Goal: Task Accomplishment & Management: Use online tool/utility

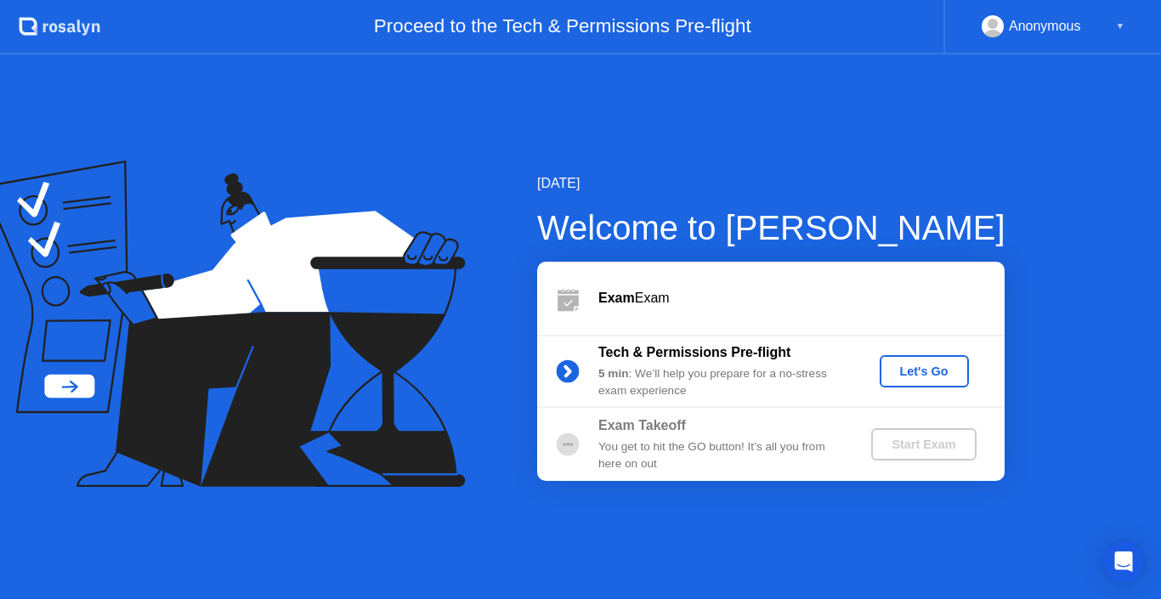
click at [915, 378] on div "Let's Go" at bounding box center [924, 372] width 76 height 14
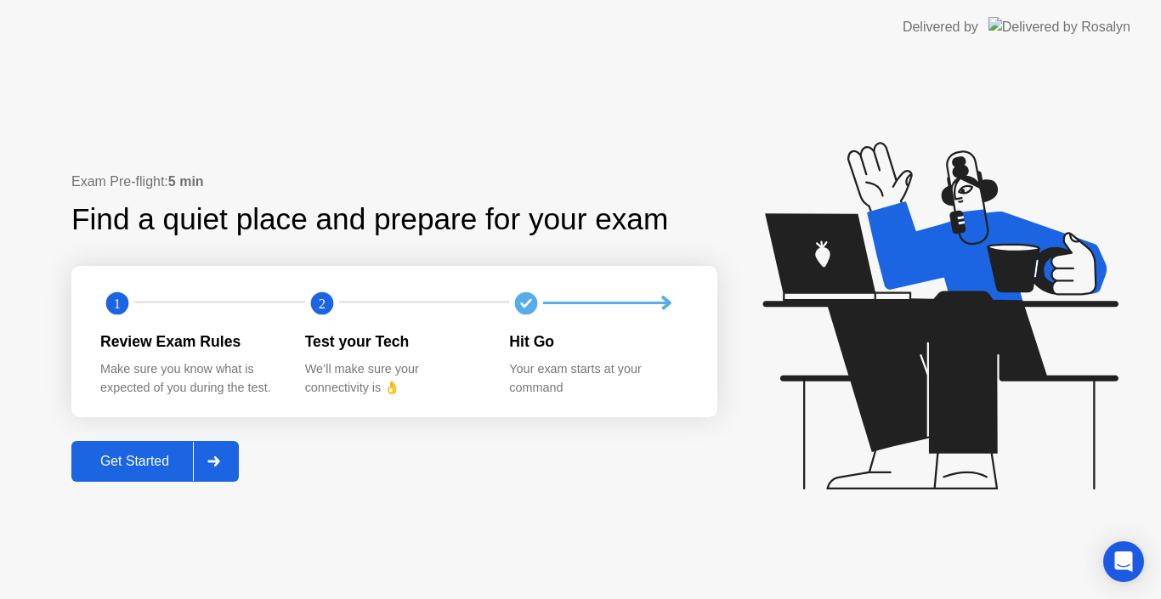
click at [150, 454] on div "Get Started" at bounding box center [134, 461] width 116 height 15
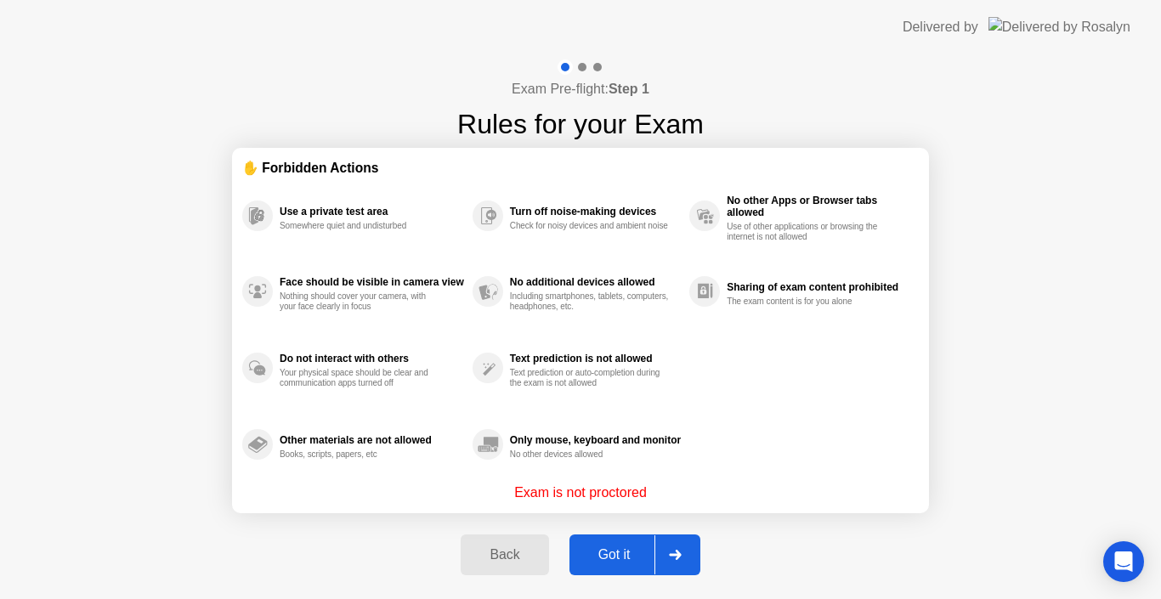
click at [615, 569] on button "Got it" at bounding box center [634, 555] width 131 height 41
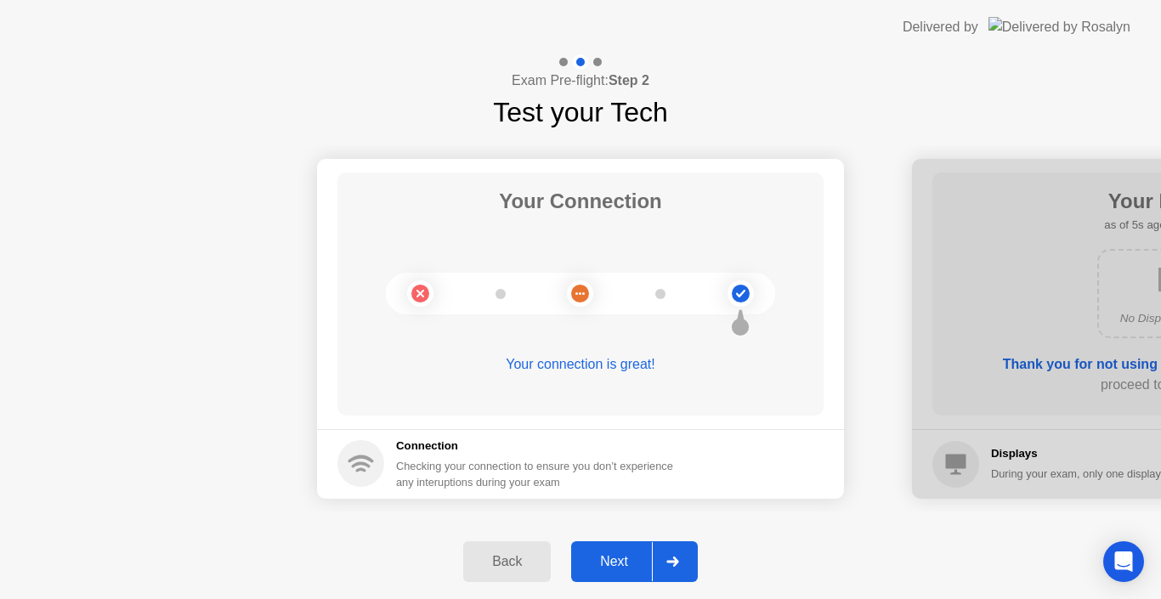
click at [614, 554] on div "Next" at bounding box center [614, 561] width 76 height 15
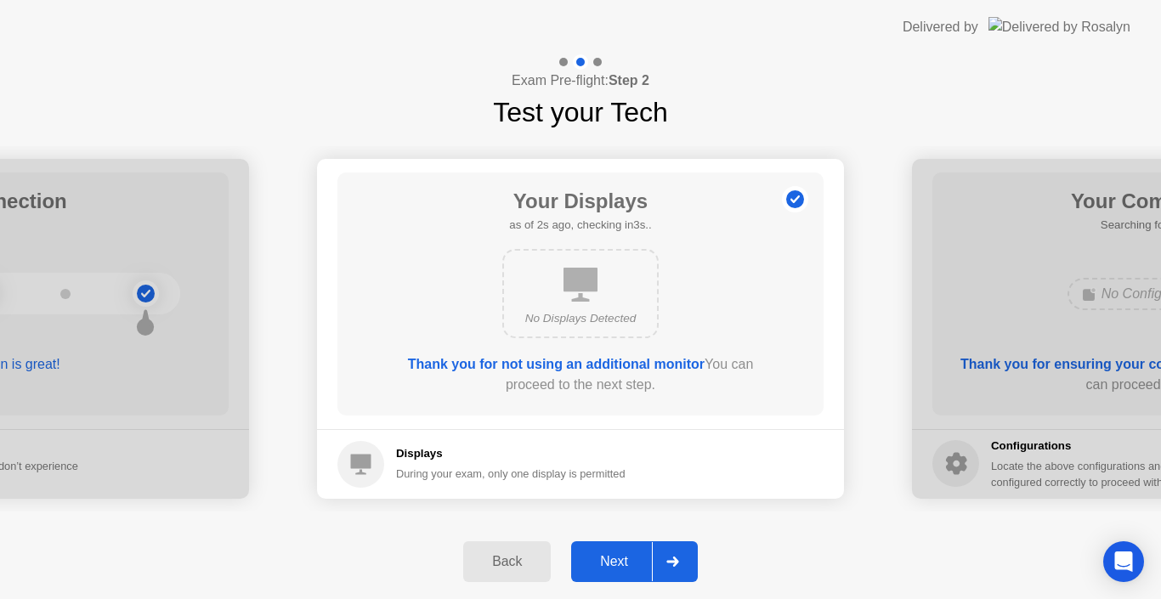
click at [614, 554] on div "Next" at bounding box center [614, 561] width 76 height 15
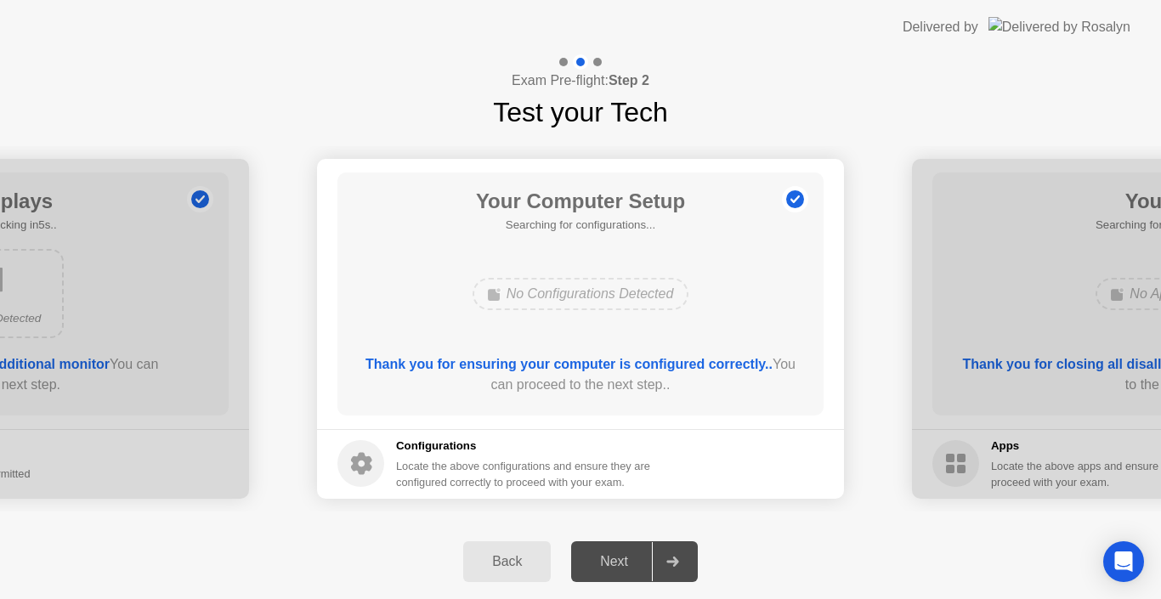
click at [614, 554] on div "Next" at bounding box center [614, 561] width 76 height 15
click at [617, 554] on div "Next" at bounding box center [614, 561] width 76 height 15
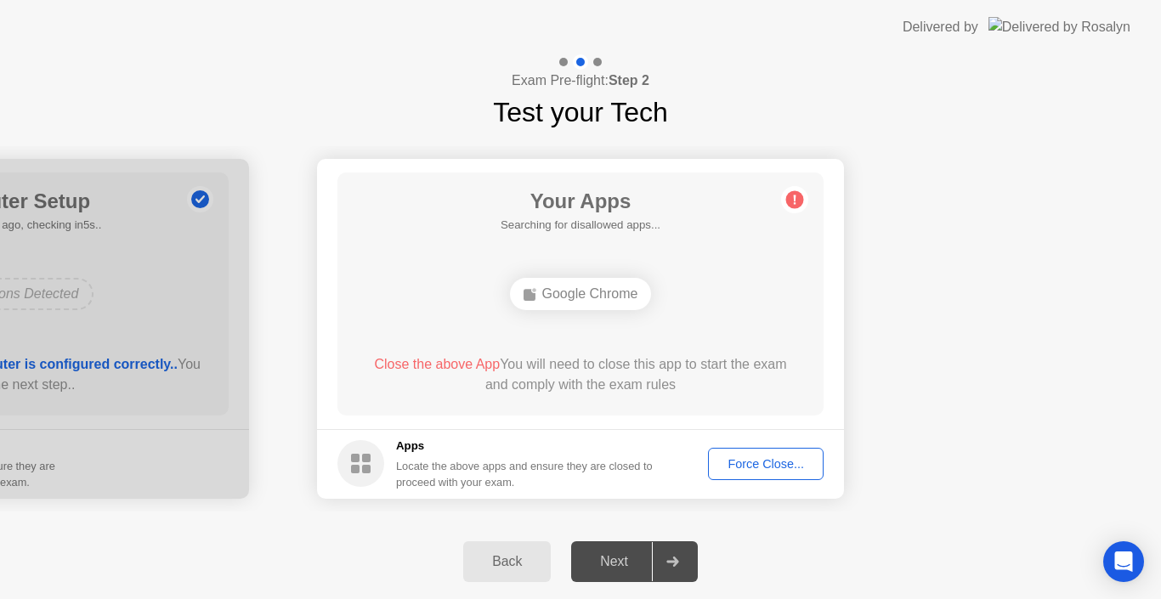
click at [696, 292] on div "Google Chrome" at bounding box center [580, 294] width 389 height 46
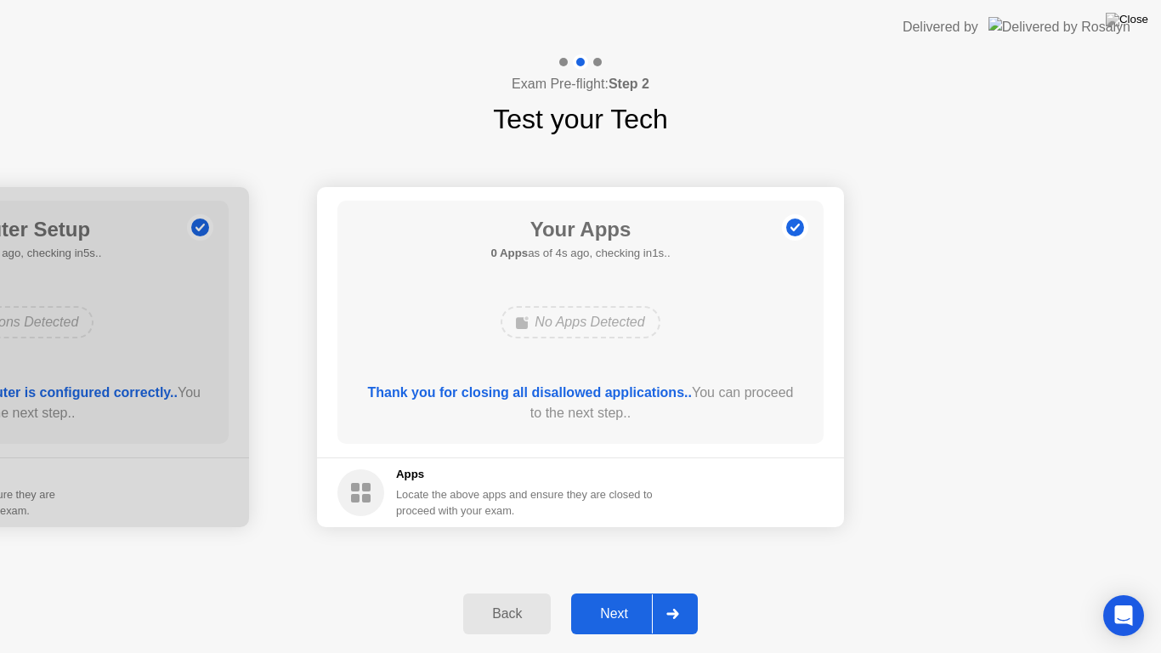
click at [618, 598] on button "Next" at bounding box center [634, 613] width 127 height 41
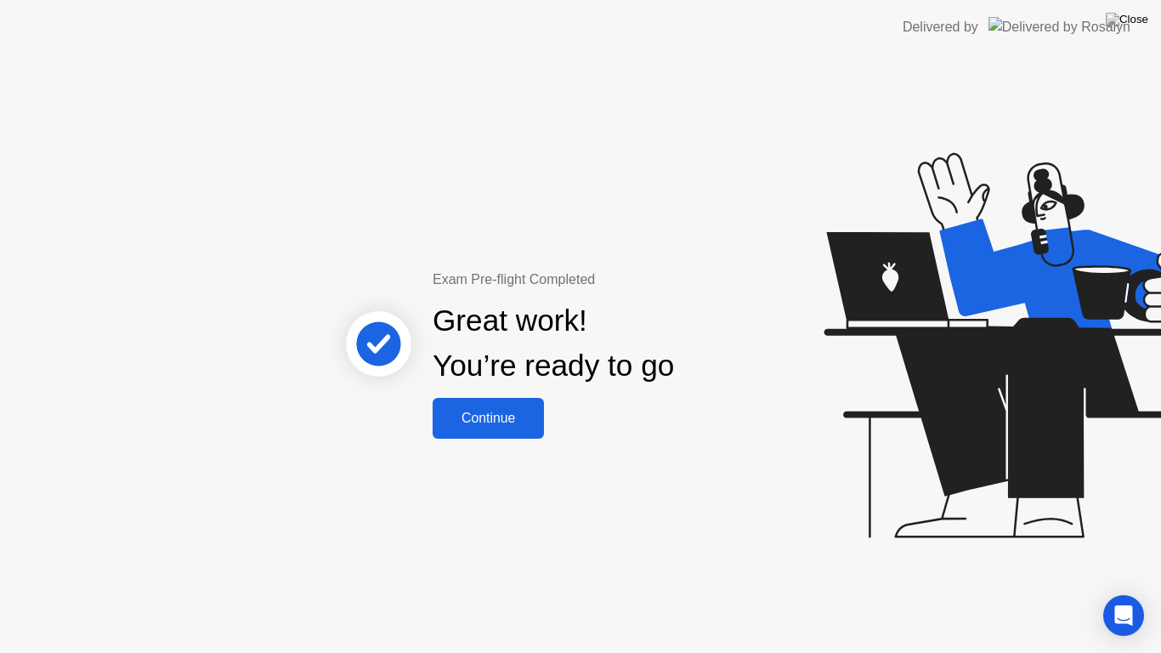
click at [498, 412] on div "Continue" at bounding box center [488, 418] width 101 height 15
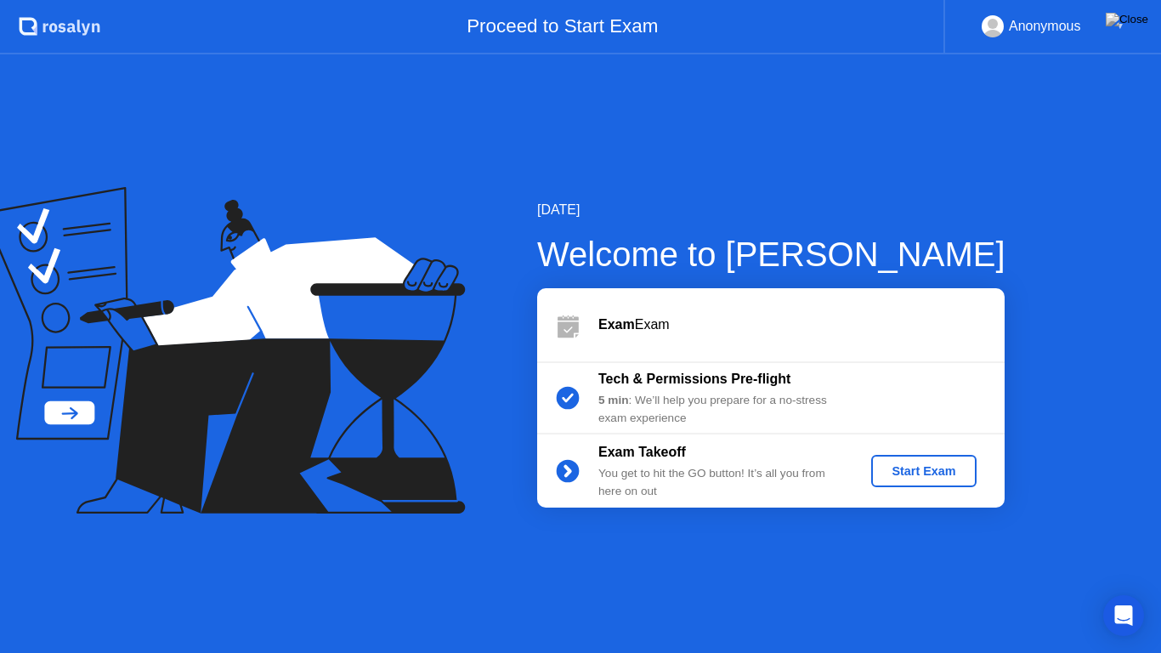
click at [908, 474] on div "Start Exam" at bounding box center [923, 471] width 91 height 14
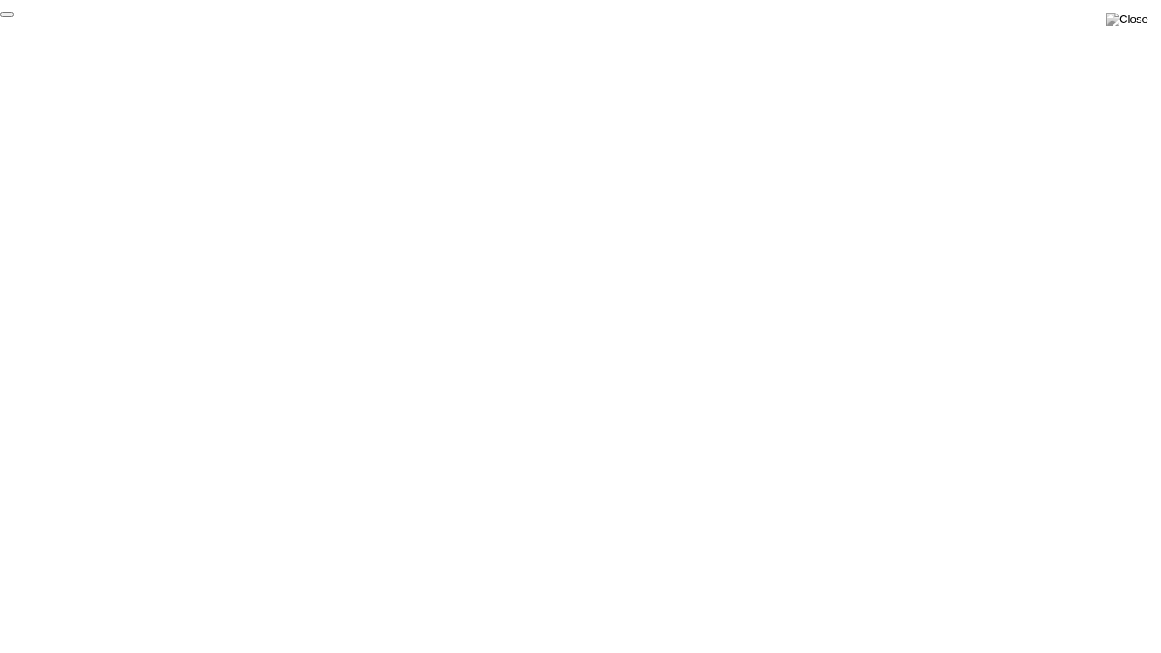
click div "End Proctoring Session"
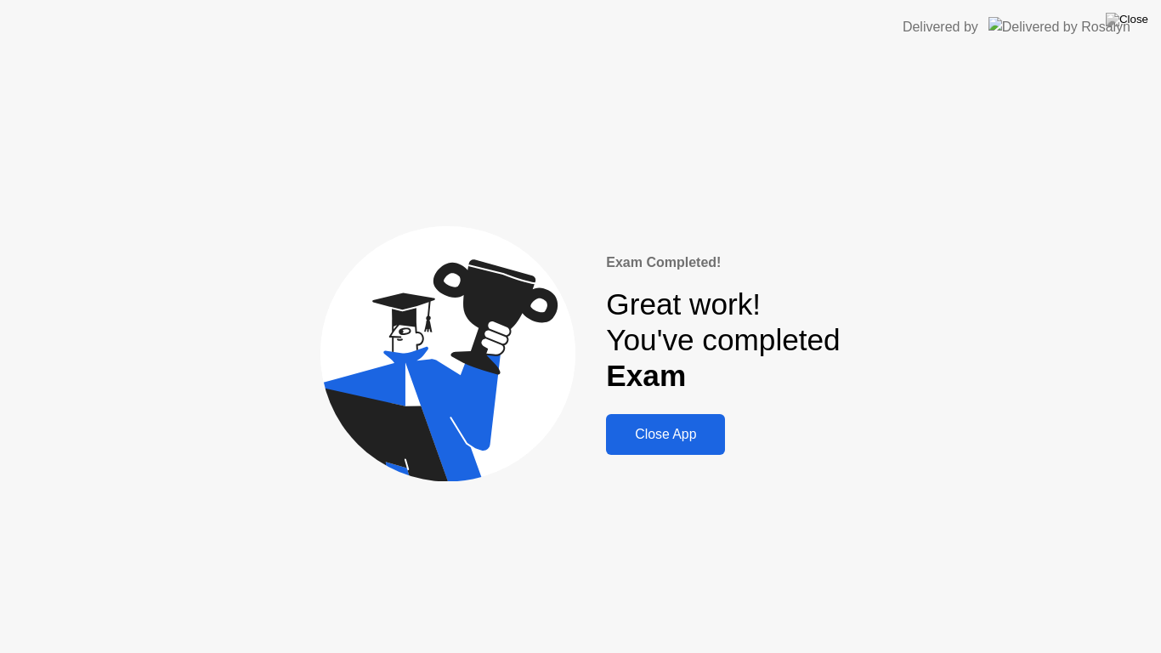
click at [677, 421] on button "Close App" at bounding box center [665, 434] width 119 height 41
